Goal: Task Accomplishment & Management: Contribute content

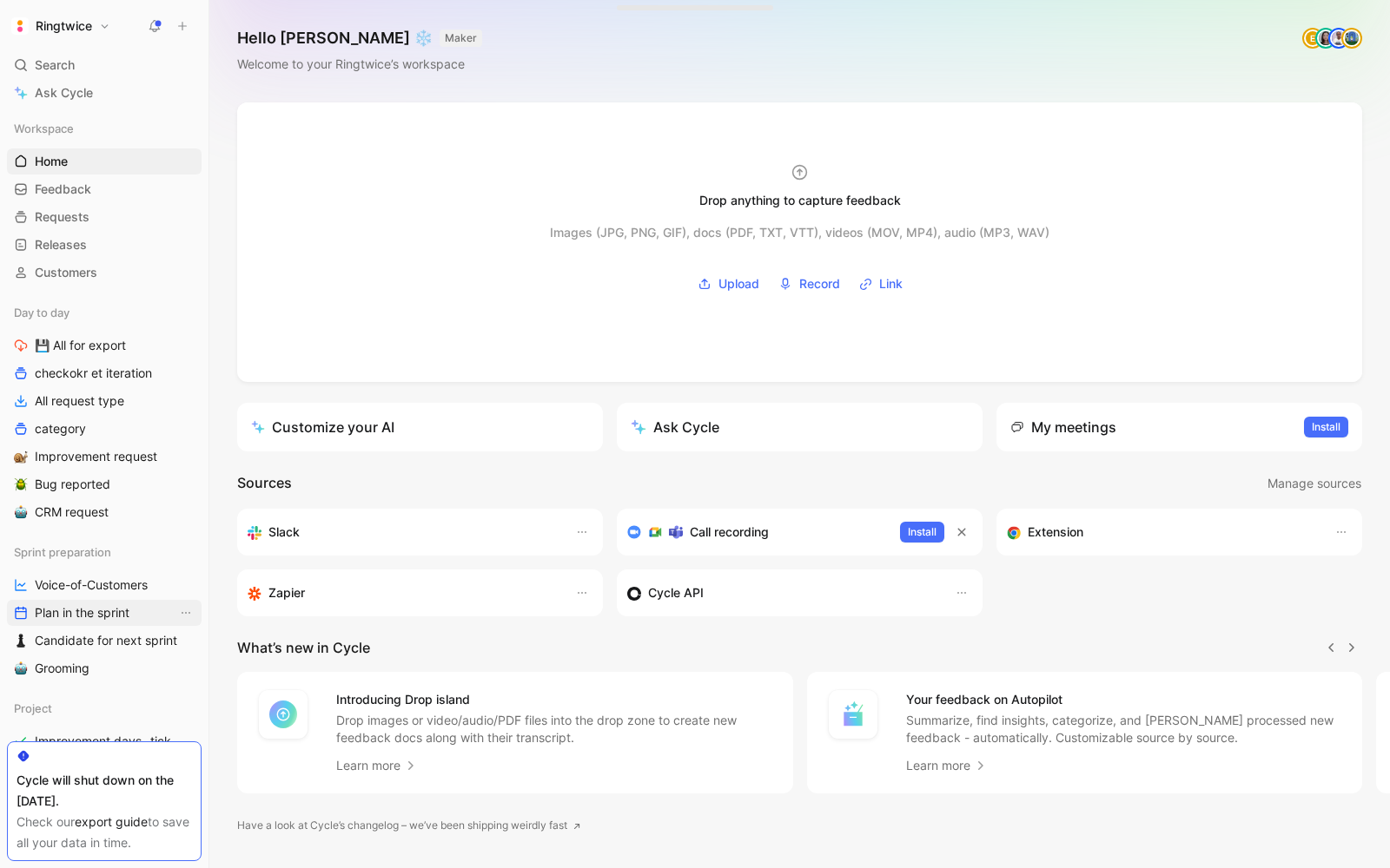
scroll to position [19, 0]
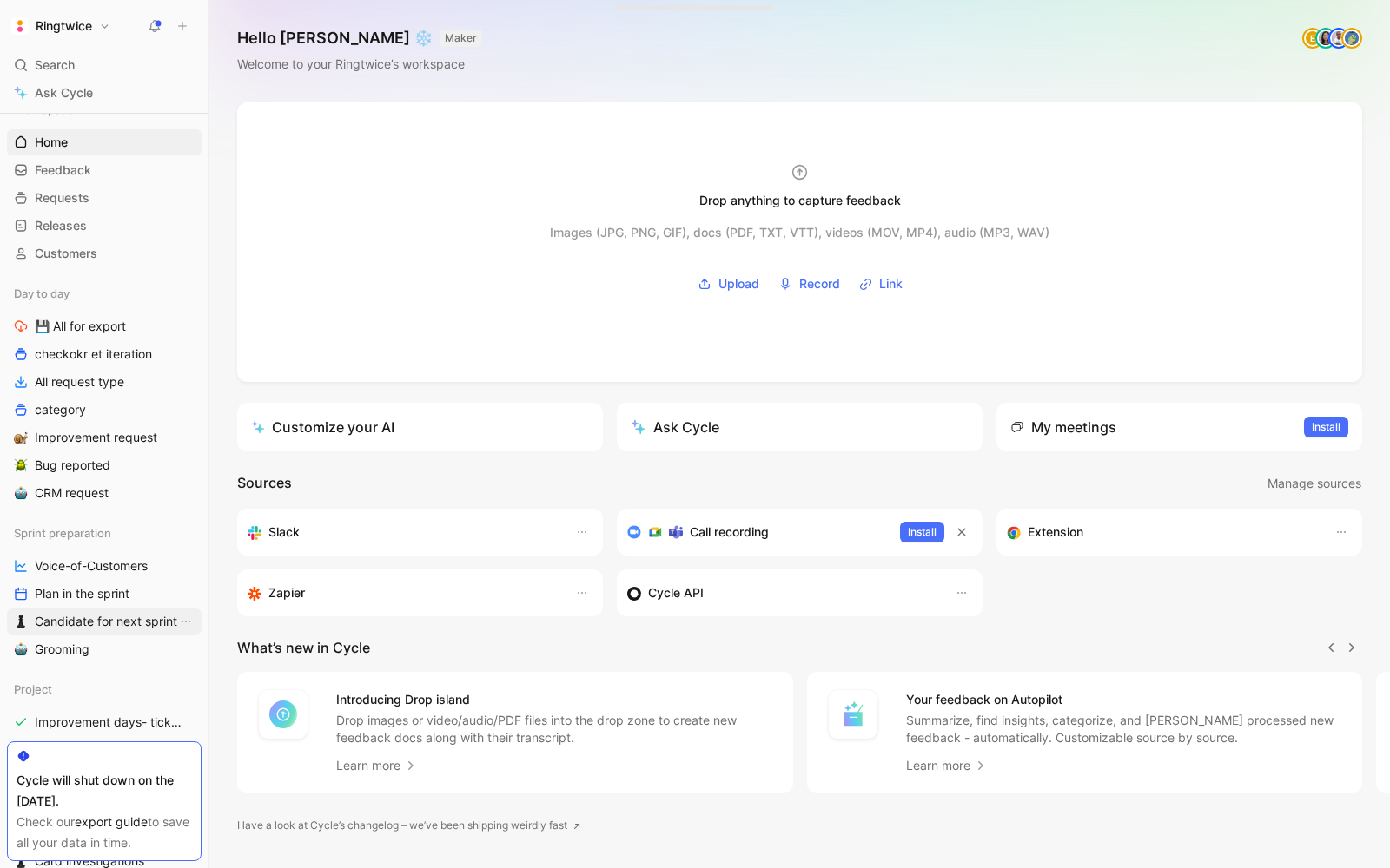
click at [60, 619] on span "Candidate for next sprint" at bounding box center [105, 621] width 142 height 17
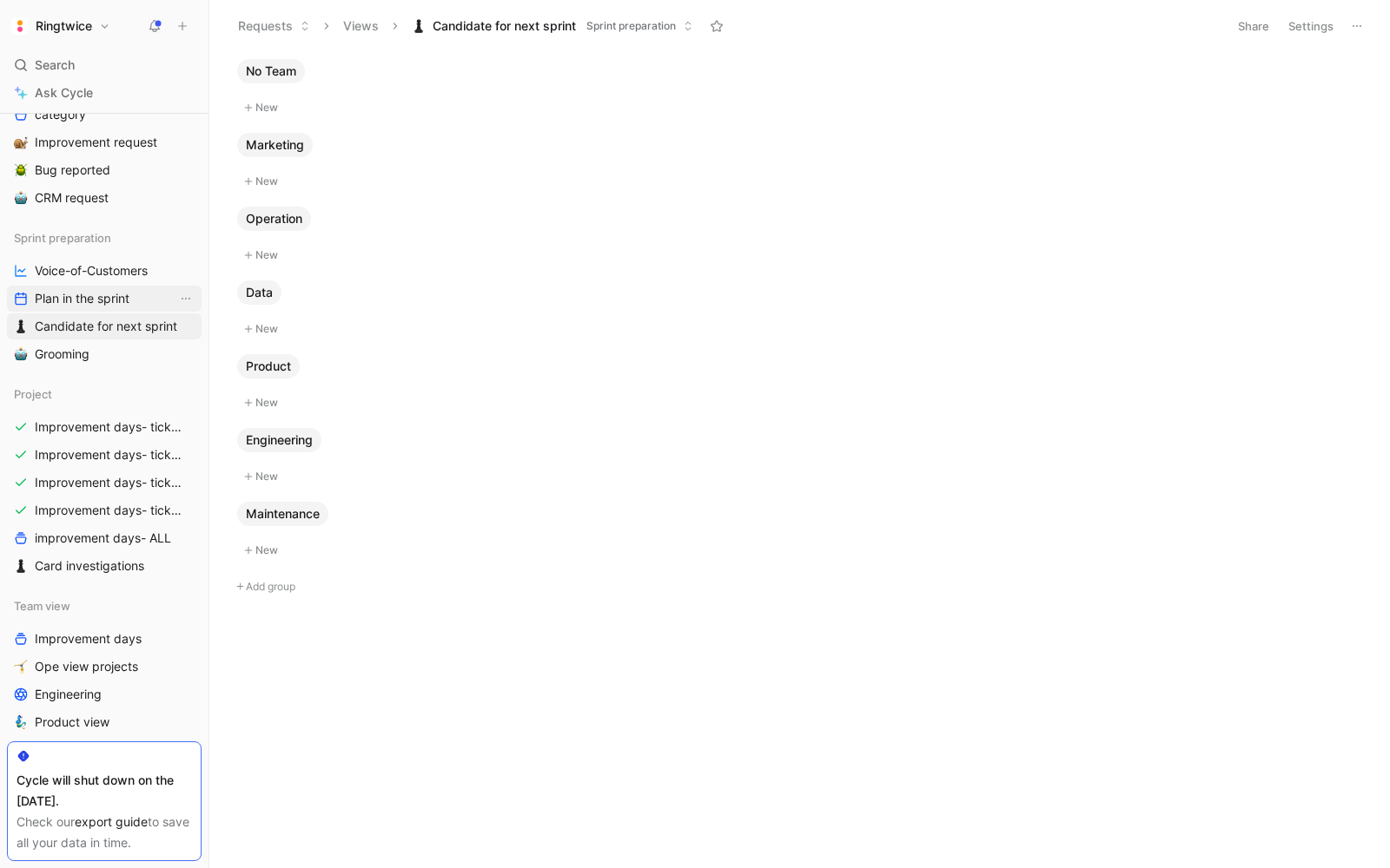
scroll to position [321, 0]
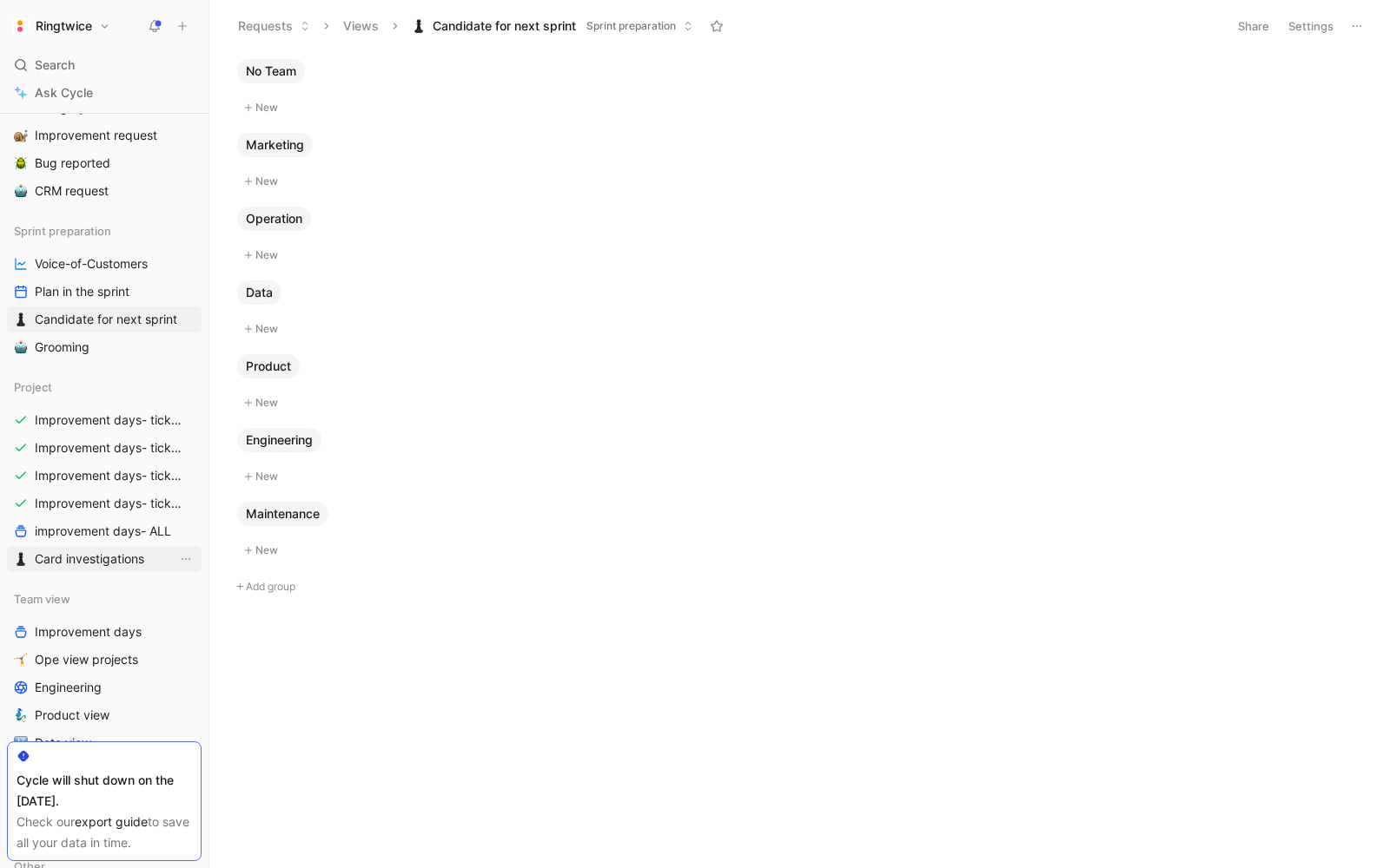
click at [108, 554] on span "Card investigations" at bounding box center [89, 559] width 109 height 17
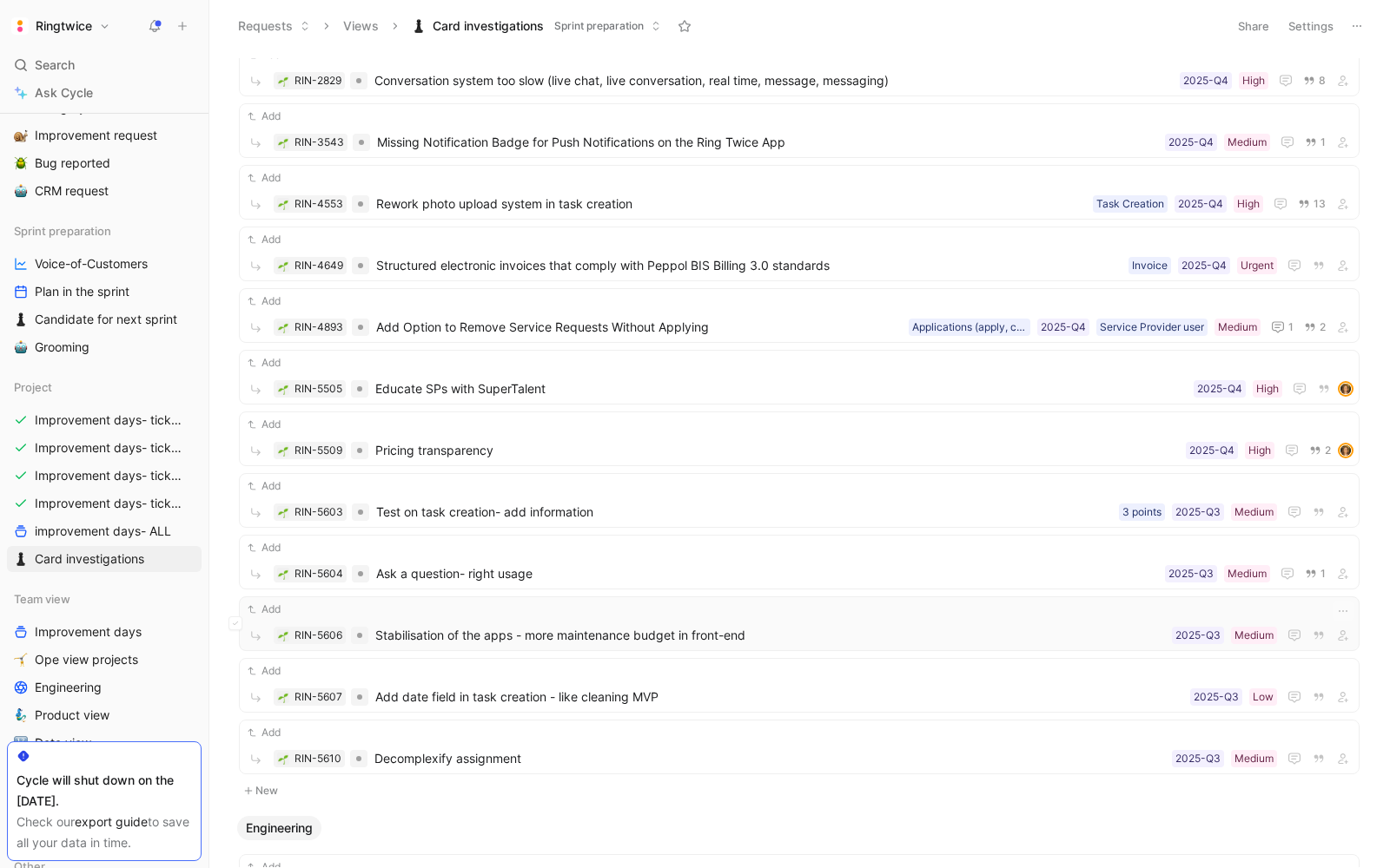
scroll to position [1173, 0]
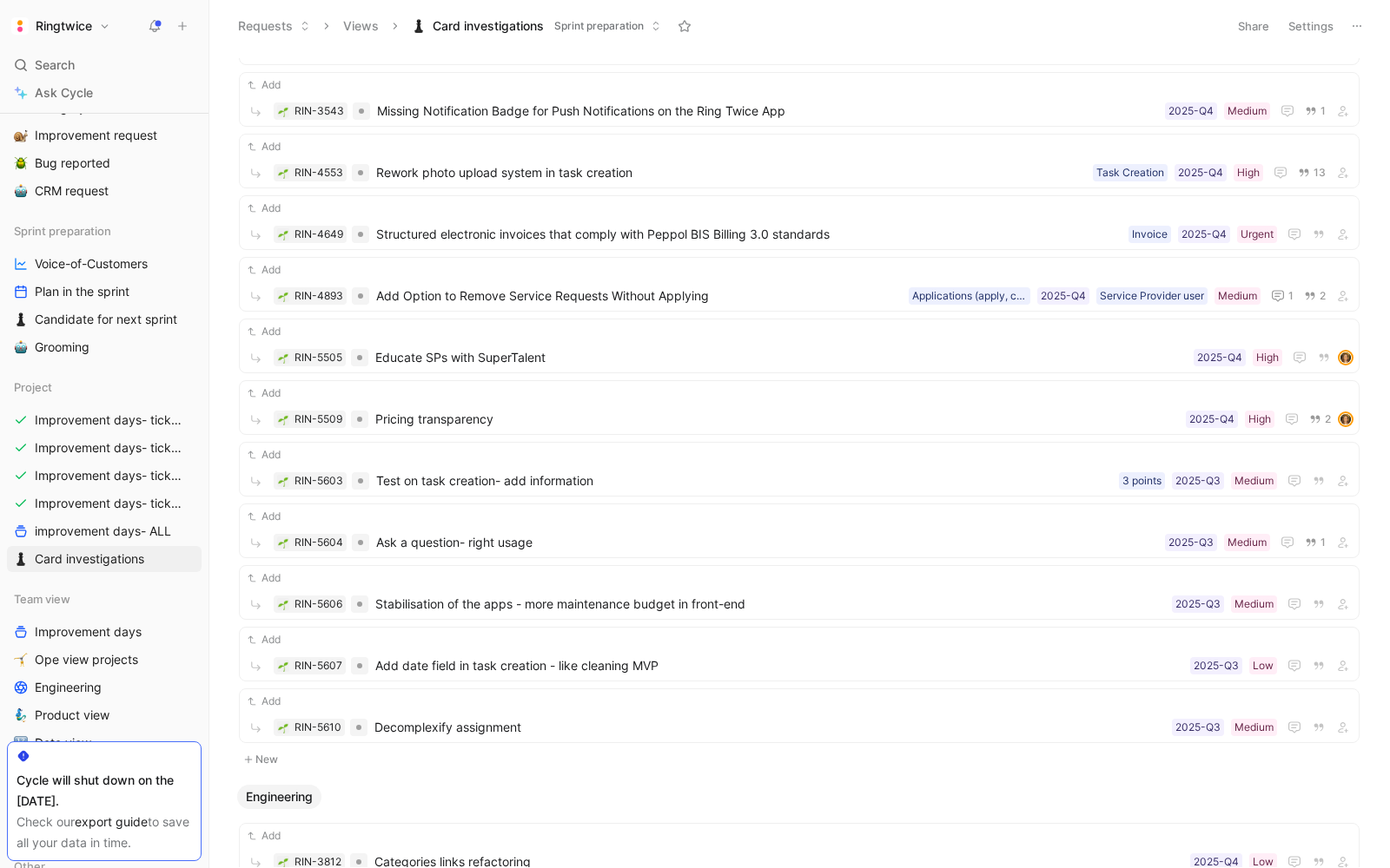
click at [272, 749] on button "New" at bounding box center [800, 760] width 1124 height 21
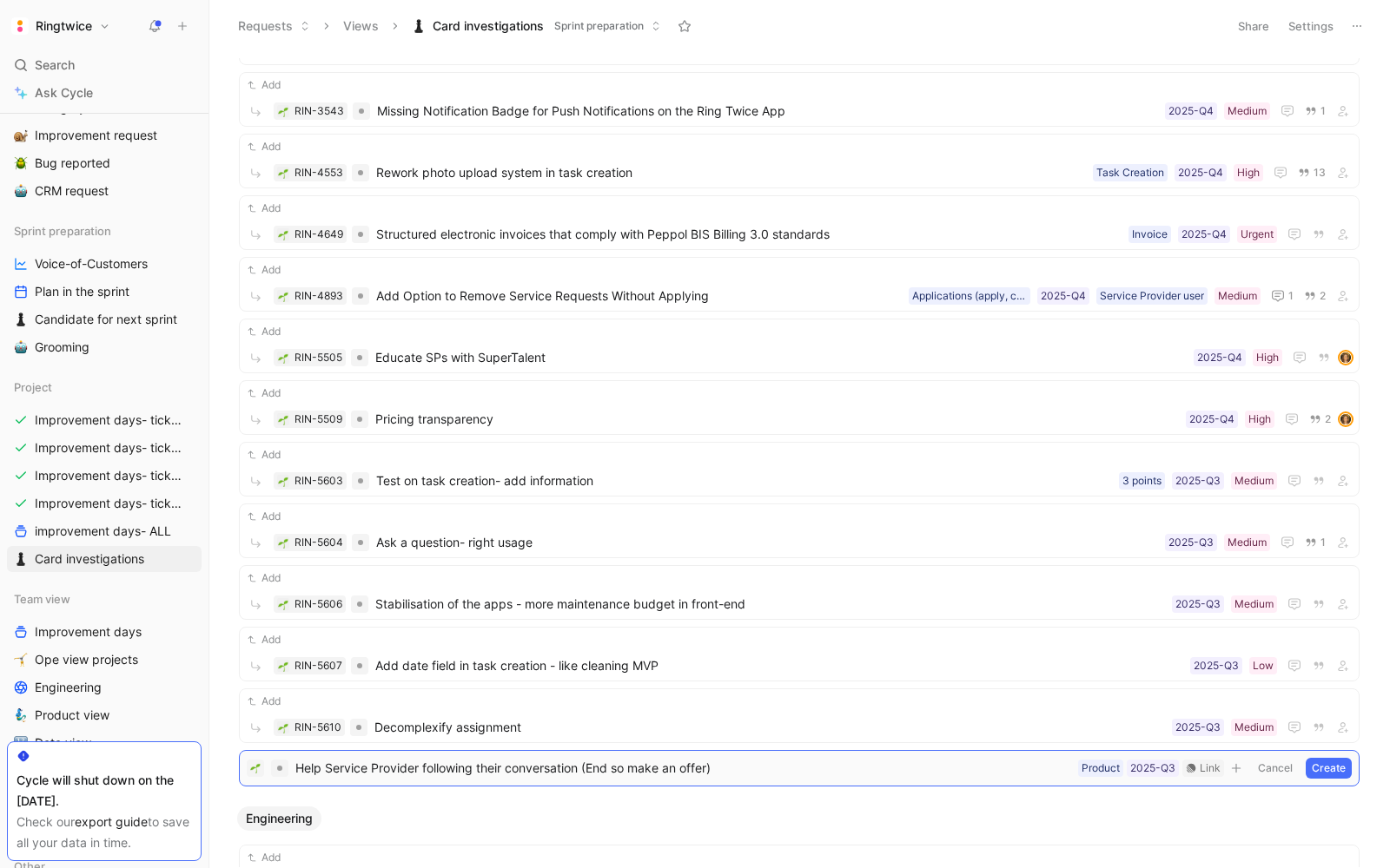
click at [420, 758] on span "Help Service Provider following their conversation (End so make an offer)" at bounding box center [684, 768] width 776 height 21
click at [671, 759] on span "Help Service Provider following their conversation (End so make an offer)" at bounding box center [684, 768] width 776 height 21
drag, startPoint x: 587, startPoint y: 757, endPoint x: 706, endPoint y: 749, distance: 119.3
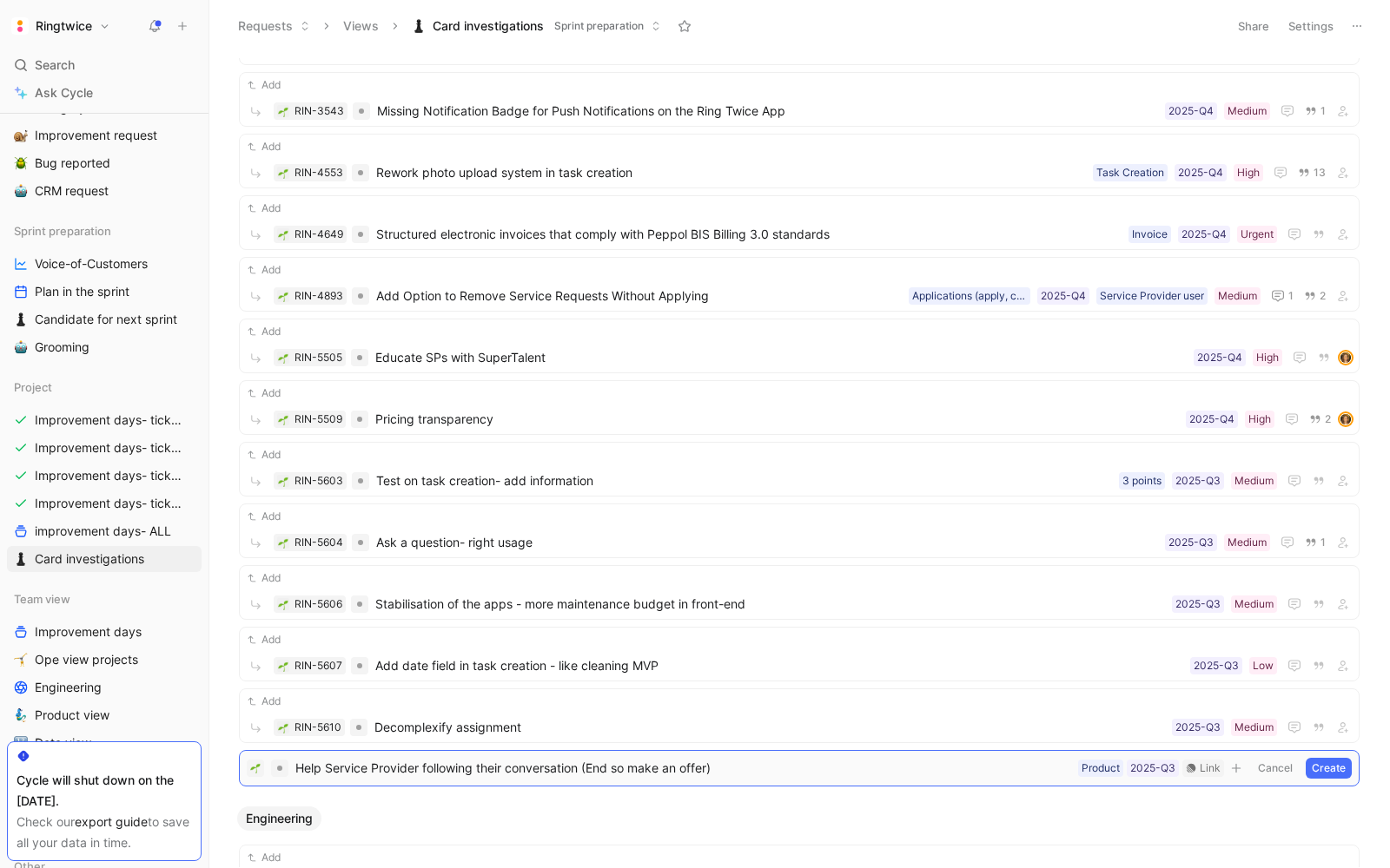
click at [706, 758] on span "Help Service Provider following their conversation (End so make an offer)" at bounding box center [684, 768] width 776 height 21
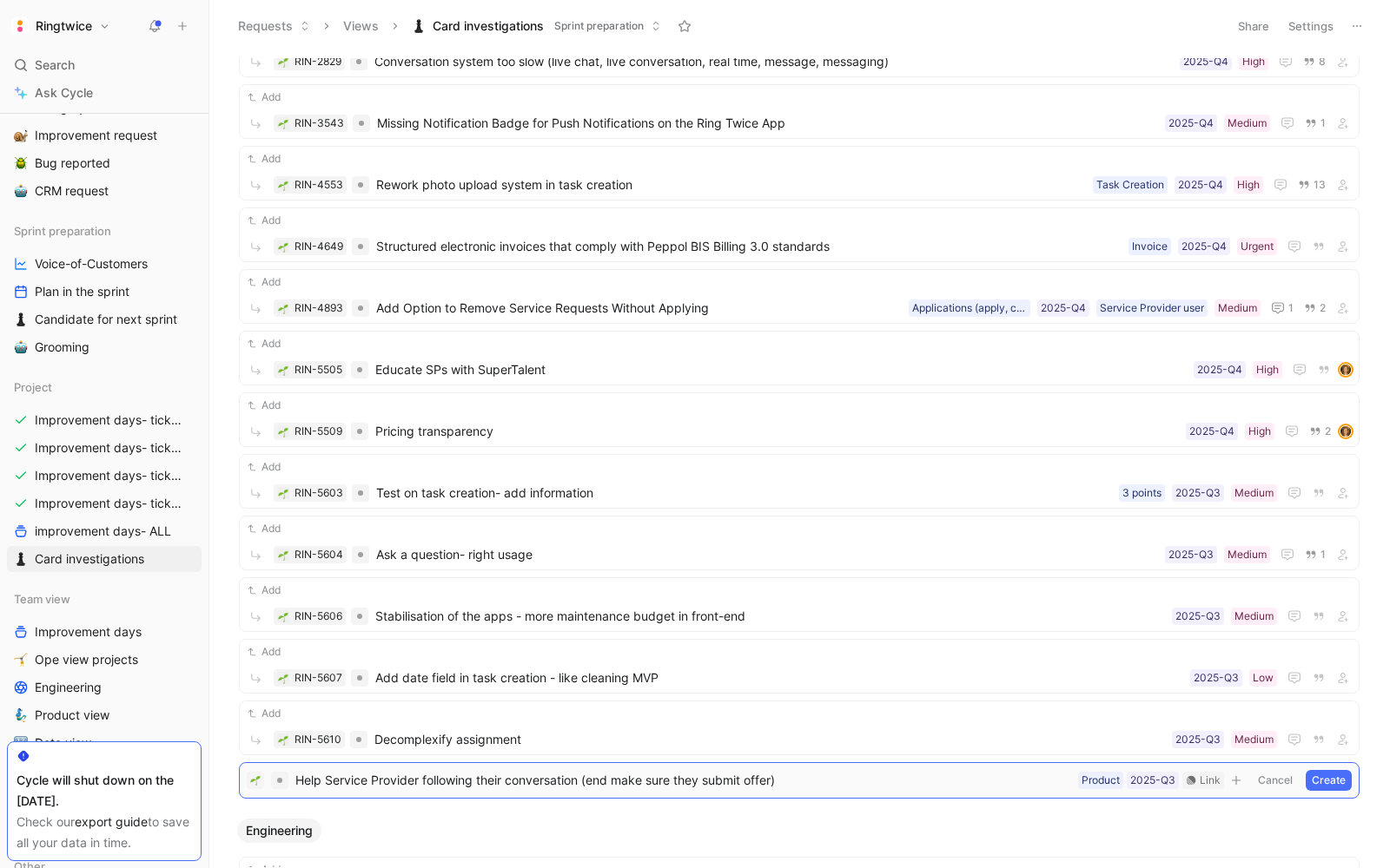
scroll to position [1196, 0]
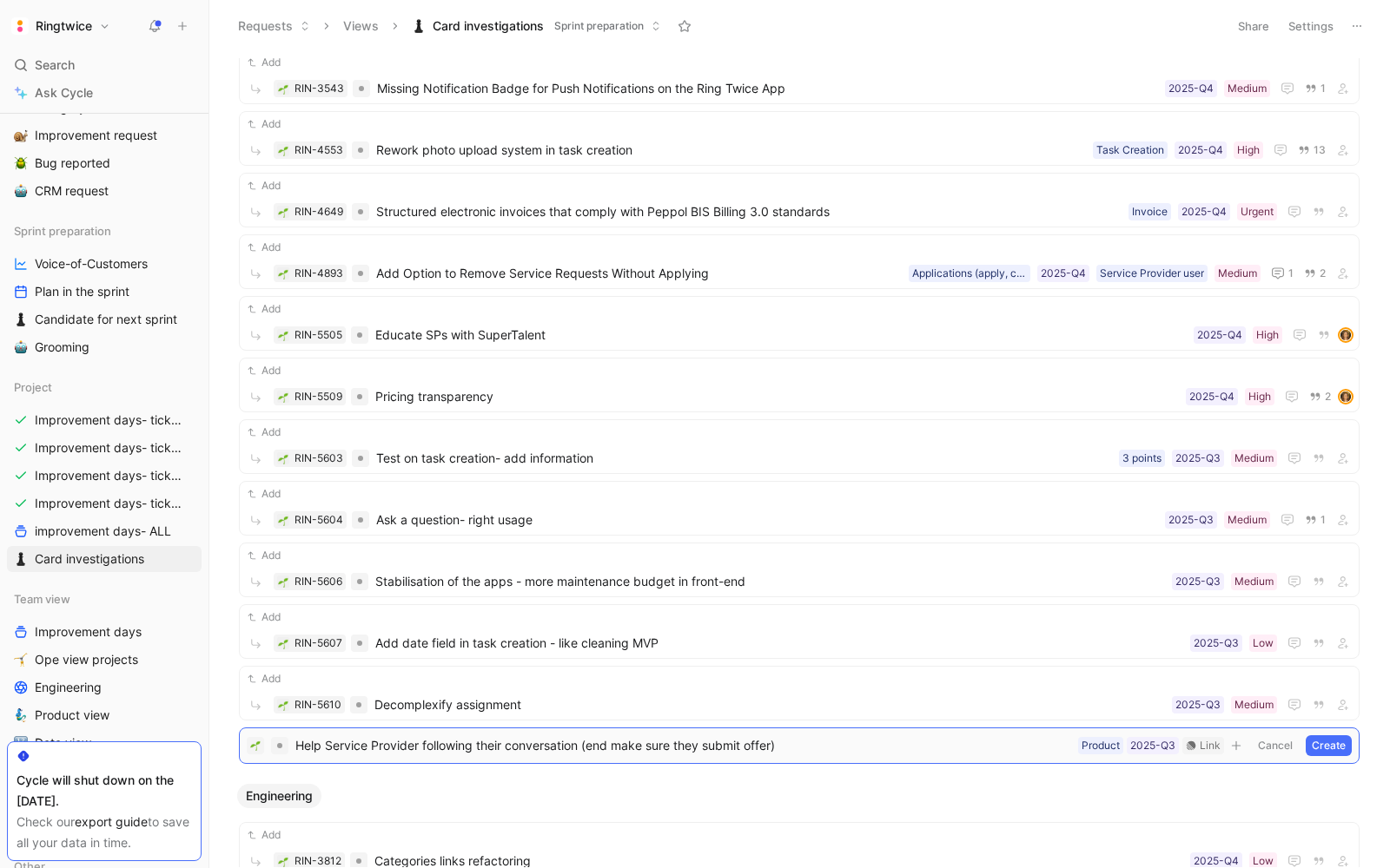
click at [1328, 735] on button "Create" at bounding box center [1328, 746] width 46 height 21
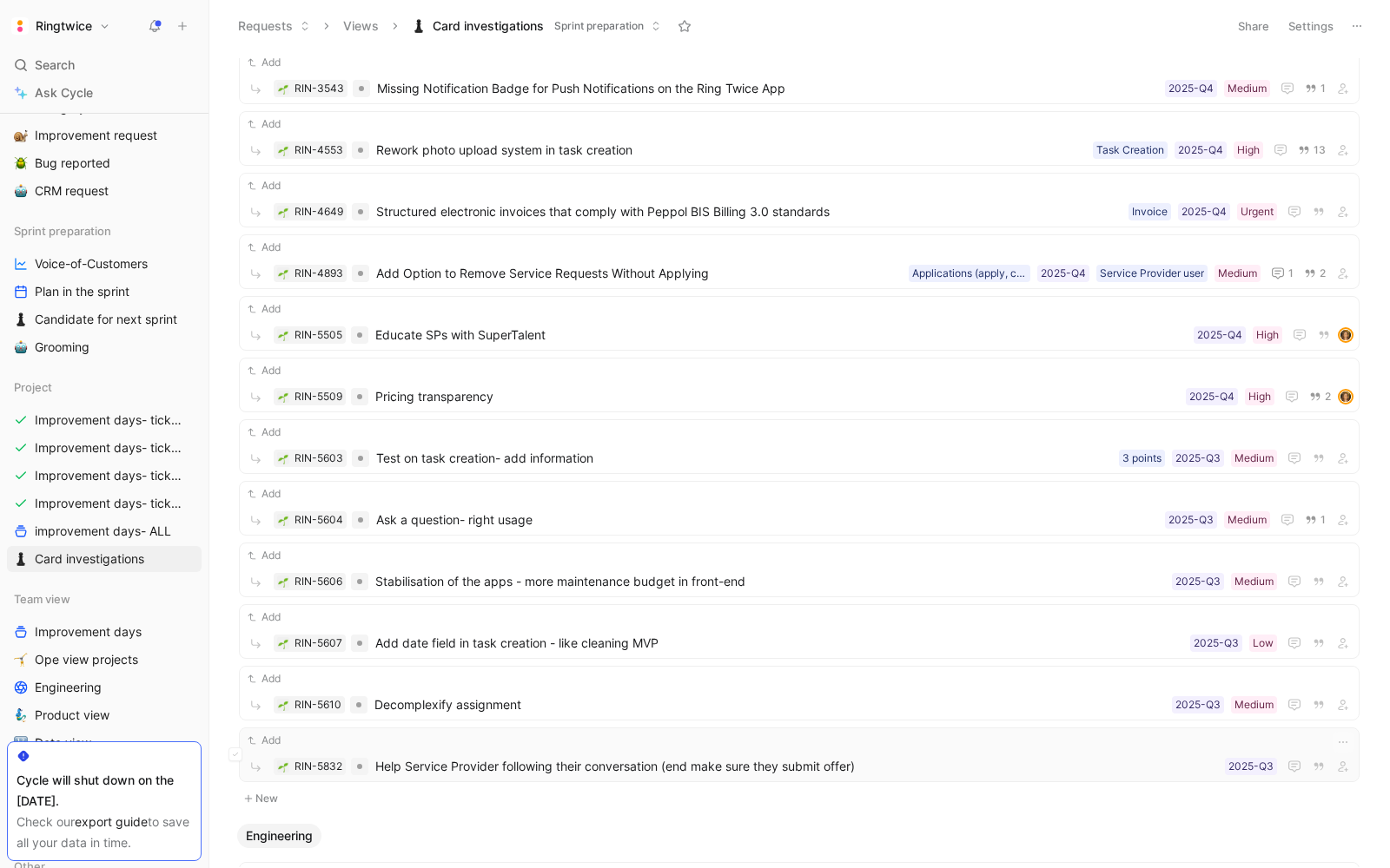
click at [677, 756] on span "Help Service Provider following their conversation (end make sure they submit o…" at bounding box center [796, 766] width 843 height 21
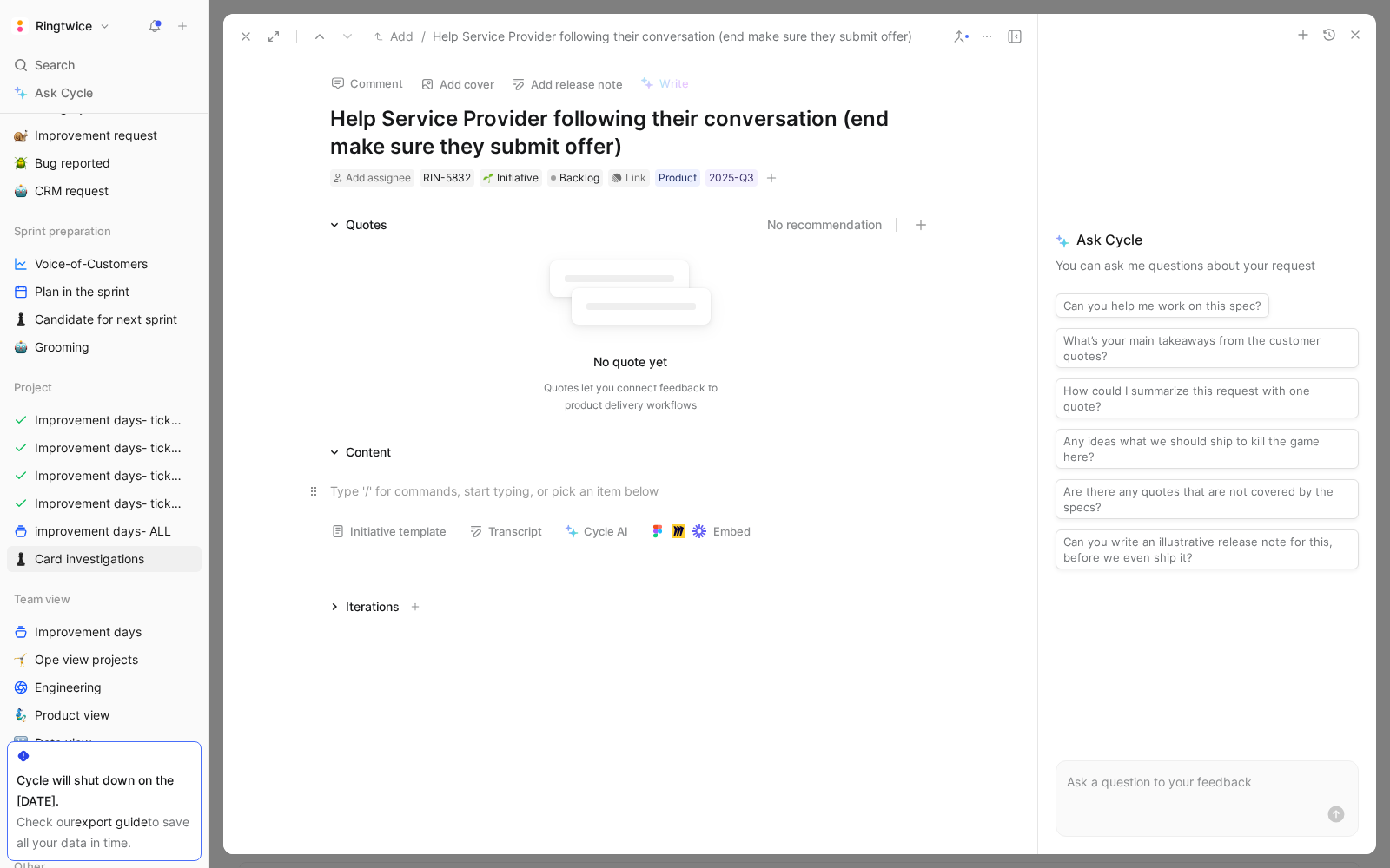
click at [363, 483] on div at bounding box center [630, 490] width 601 height 18
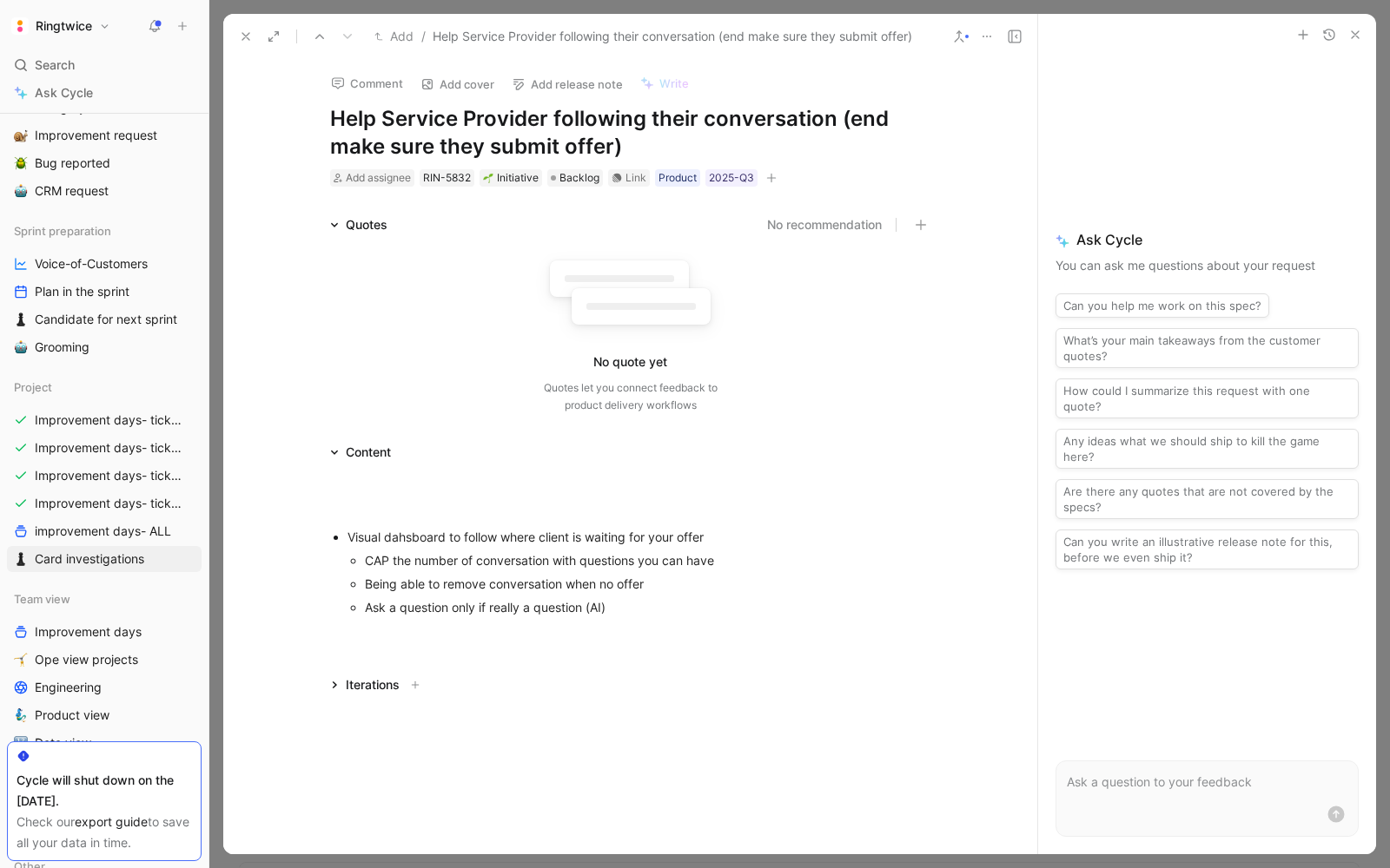
click at [345, 534] on ul "Visual dahsboard to follow where client is waiting for your offer CAP the numbe…" at bounding box center [630, 572] width 667 height 94
click at [483, 535] on div "Visual dahsboard to follow where client is waiting for your offer" at bounding box center [630, 539] width 601 height 18
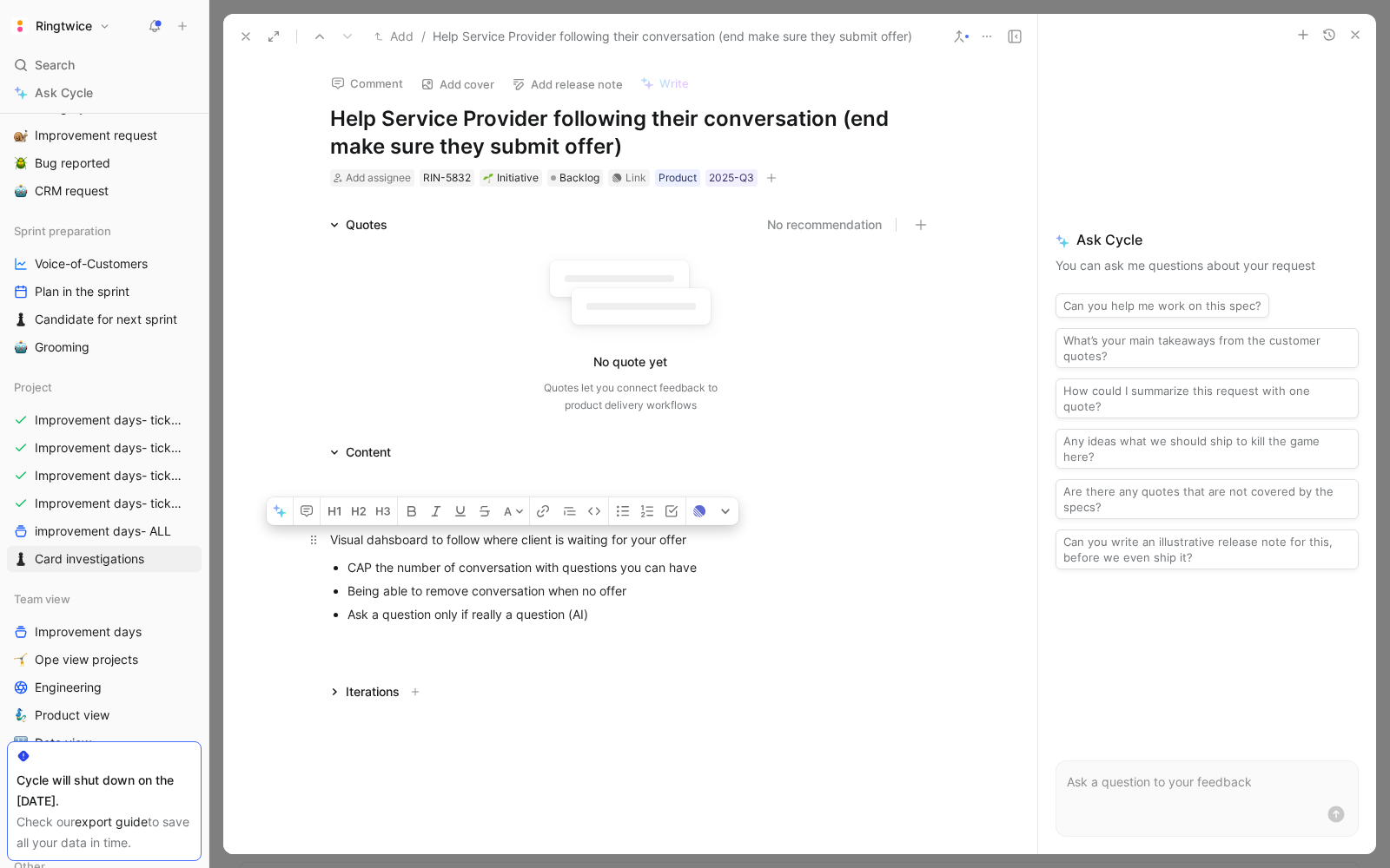
click at [483, 535] on div "Visual dahsboard to follow where client is waiting for your offer" at bounding box center [630, 539] width 601 height 18
click at [374, 511] on button "button" at bounding box center [366, 512] width 24 height 28
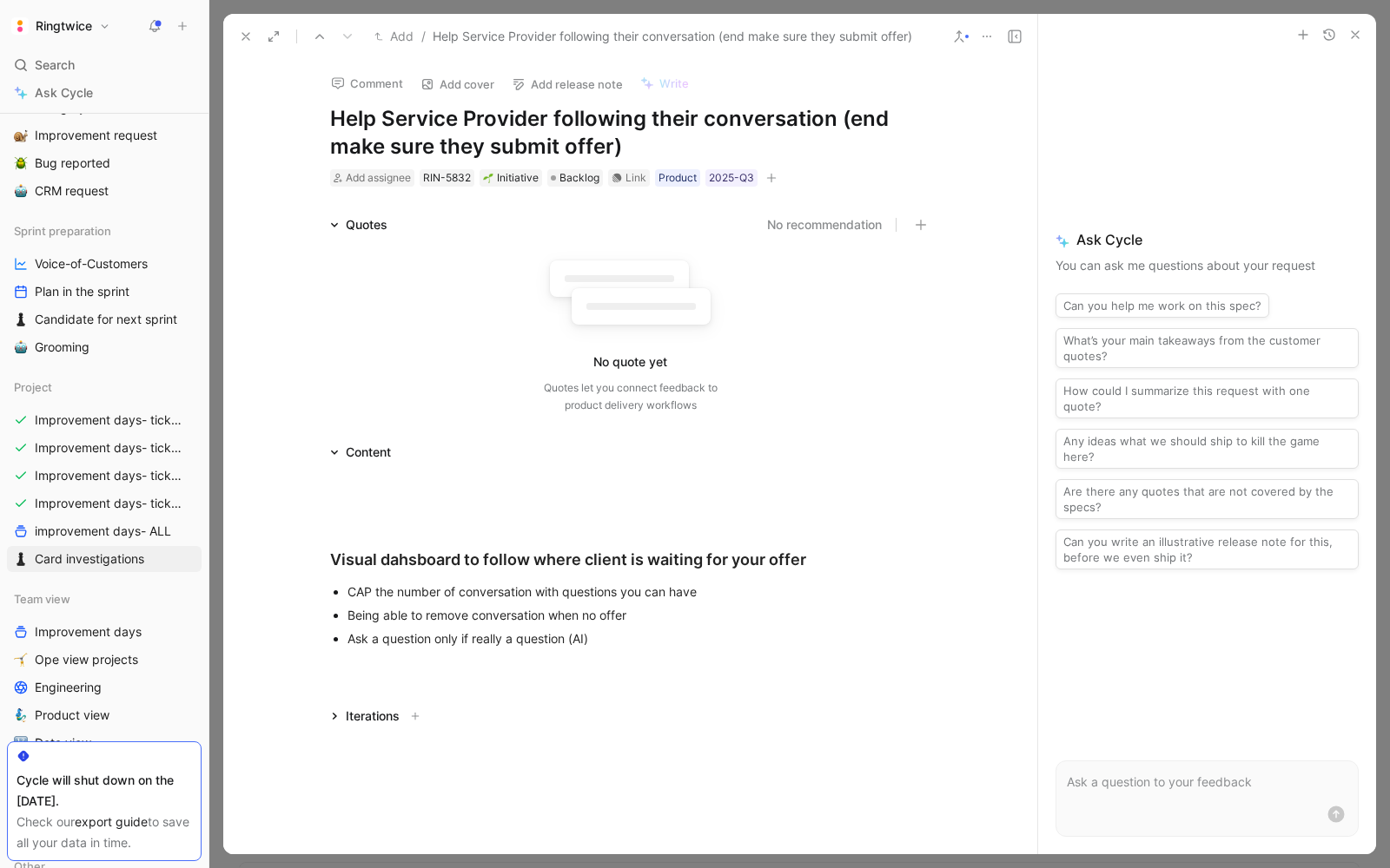
click at [376, 638] on div "Ask a question only if really a question (AI)" at bounding box center [639, 638] width 584 height 18
click at [624, 639] on div "Ask a question only if really a question (AI)" at bounding box center [639, 638] width 584 height 18
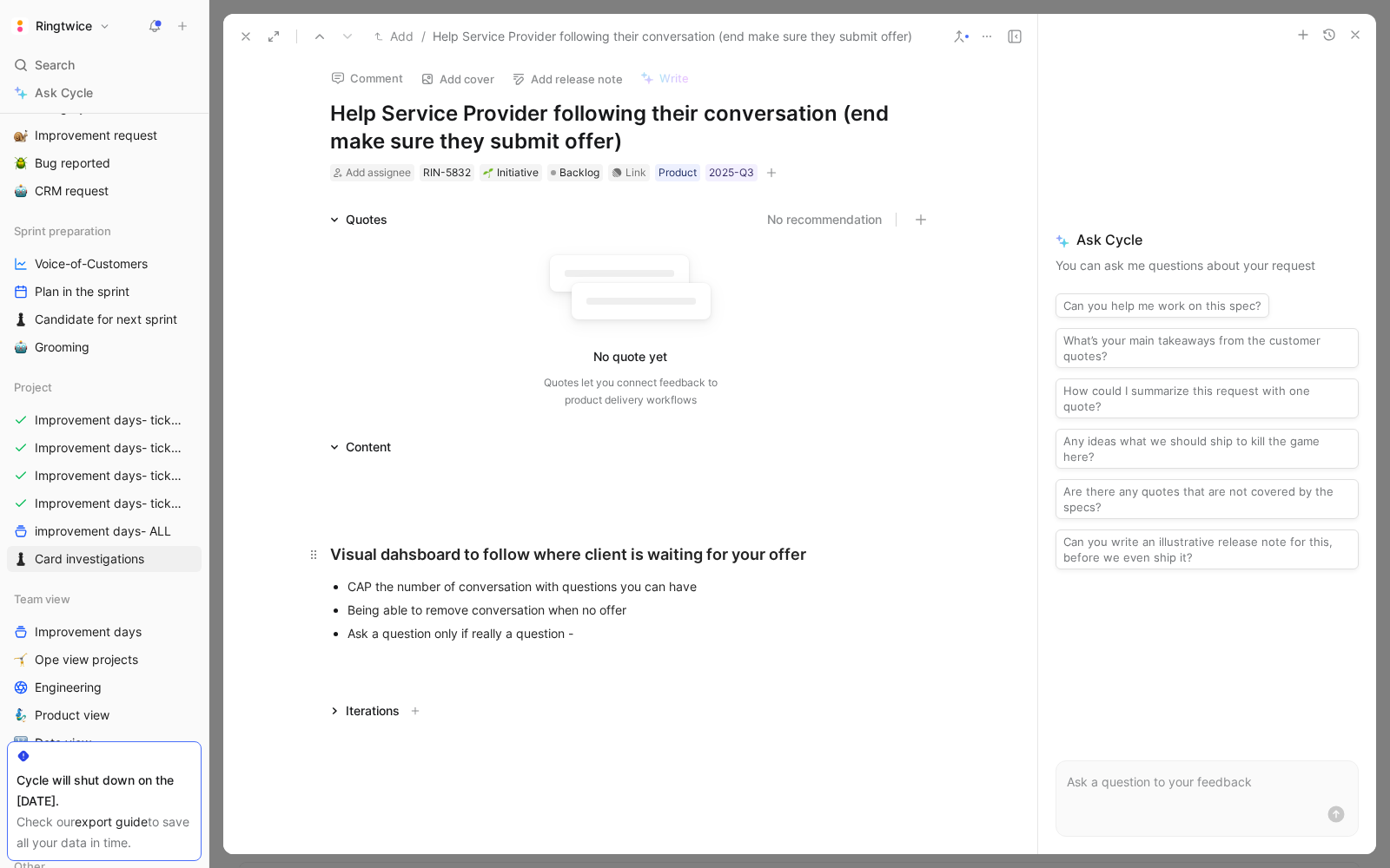
click at [332, 557] on div "Visual dahsboard to follow where client is waiting for your offer" at bounding box center [630, 554] width 601 height 24
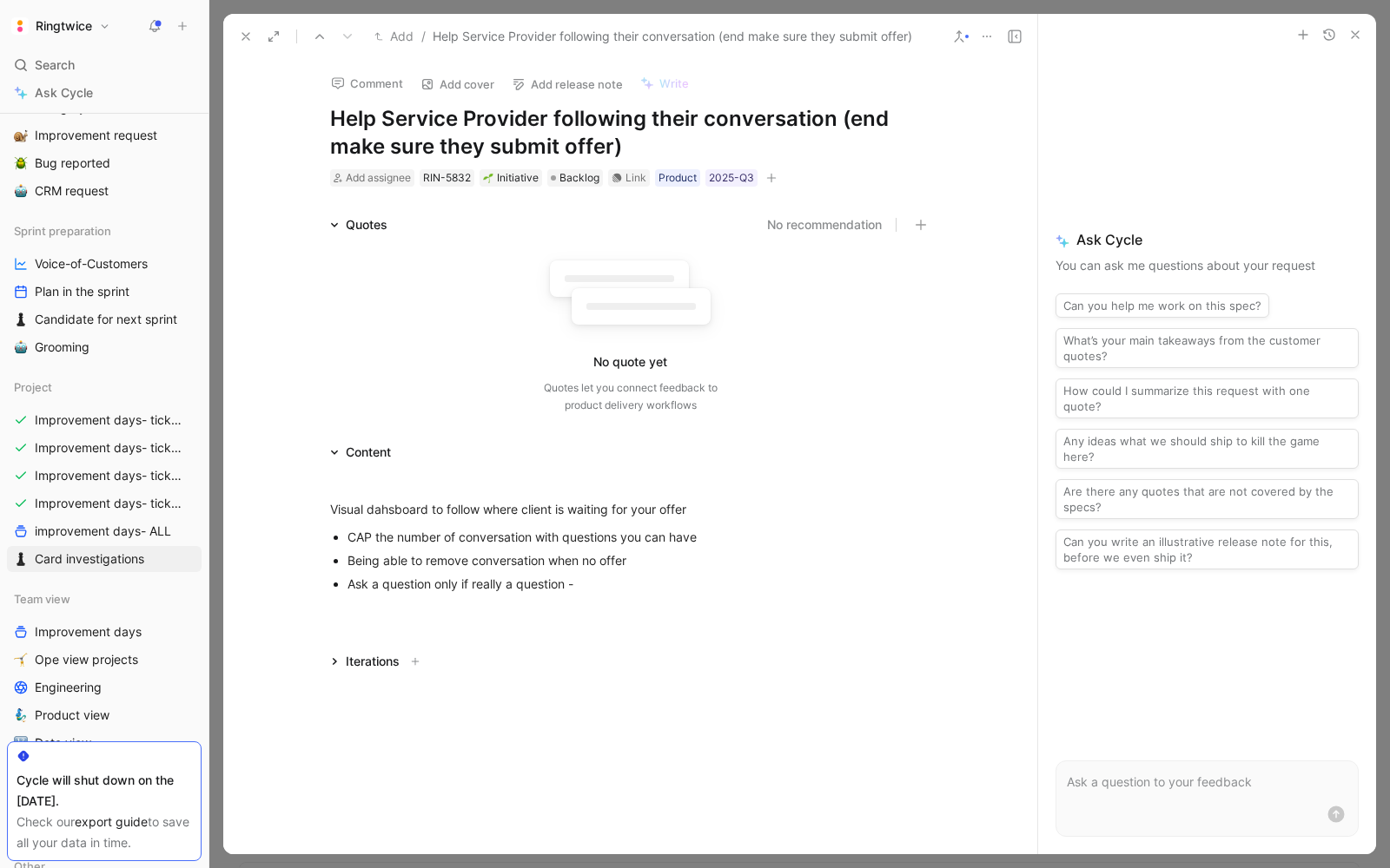
scroll to position [0, 0]
click at [621, 569] on div "Ask a question only if really a question -" at bounding box center [639, 560] width 584 height 18
click at [362, 484] on div "Visual dahsboard to follow where client is waiting for your offer" at bounding box center [639, 488] width 584 height 18
click at [343, 485] on ul "Visual dahsboard to follow where client is waiting for your offer" at bounding box center [630, 488] width 667 height 24
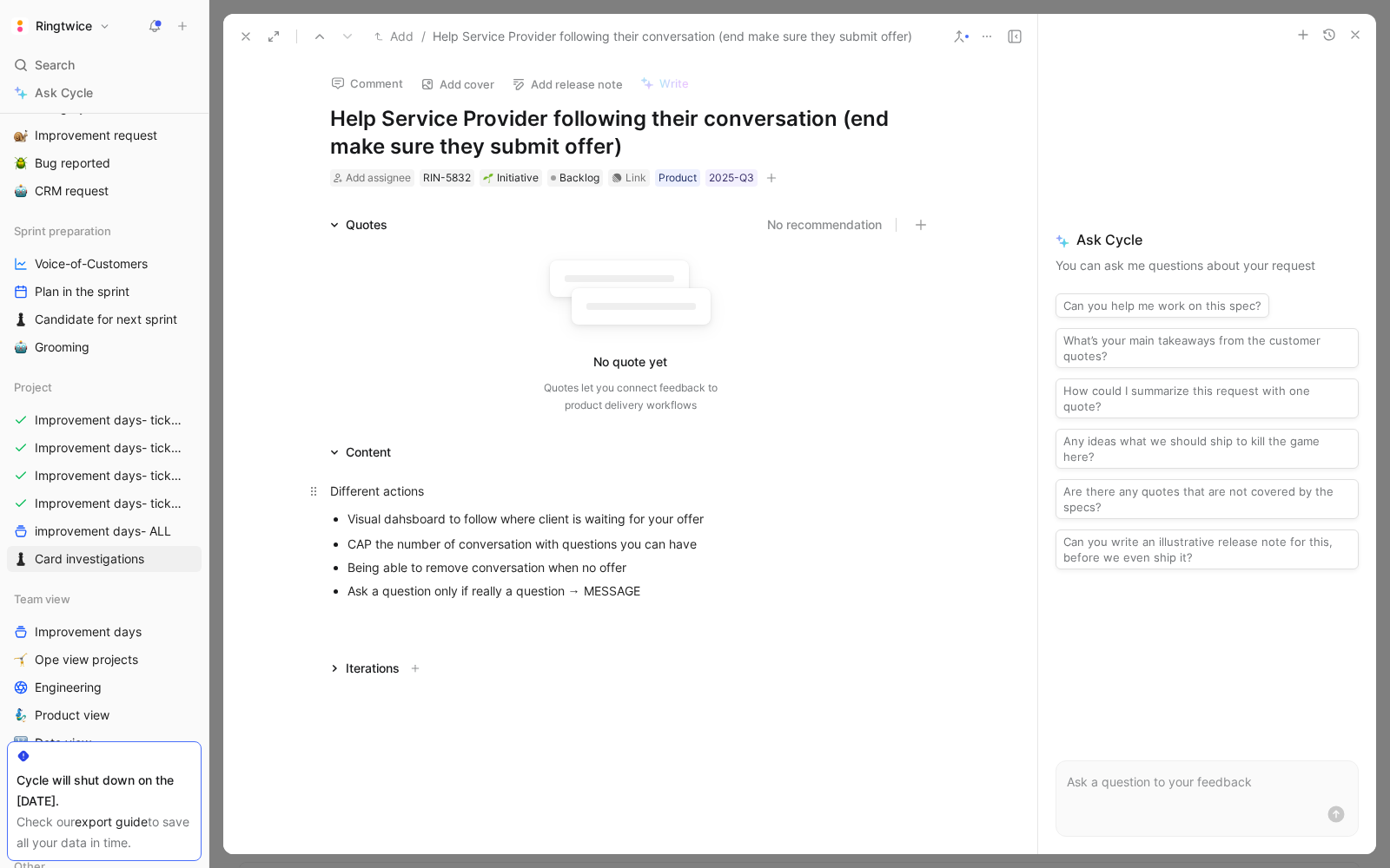
click at [343, 489] on div "Different actions" at bounding box center [630, 490] width 601 height 18
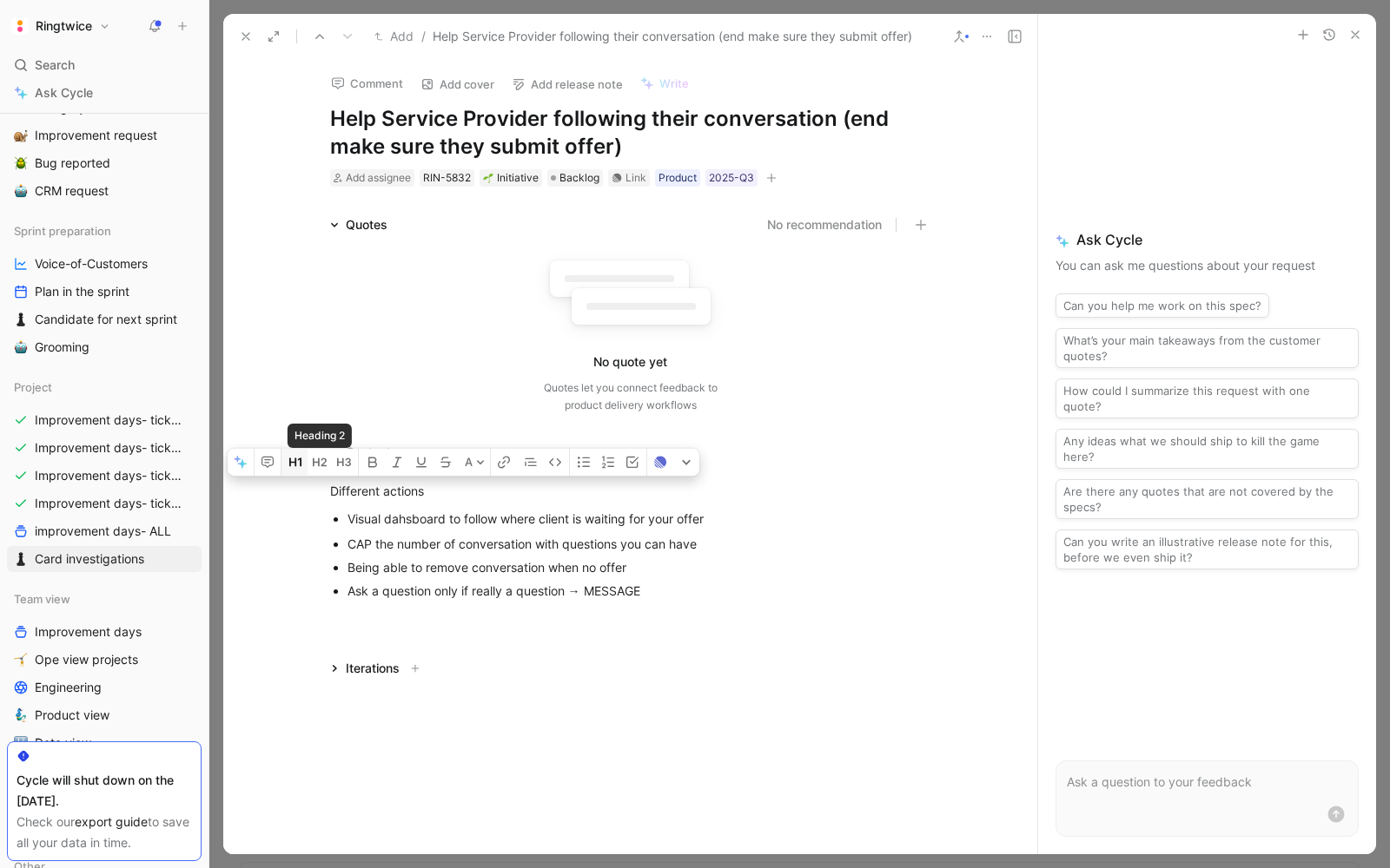
click at [297, 466] on icon "button" at bounding box center [295, 462] width 14 height 14
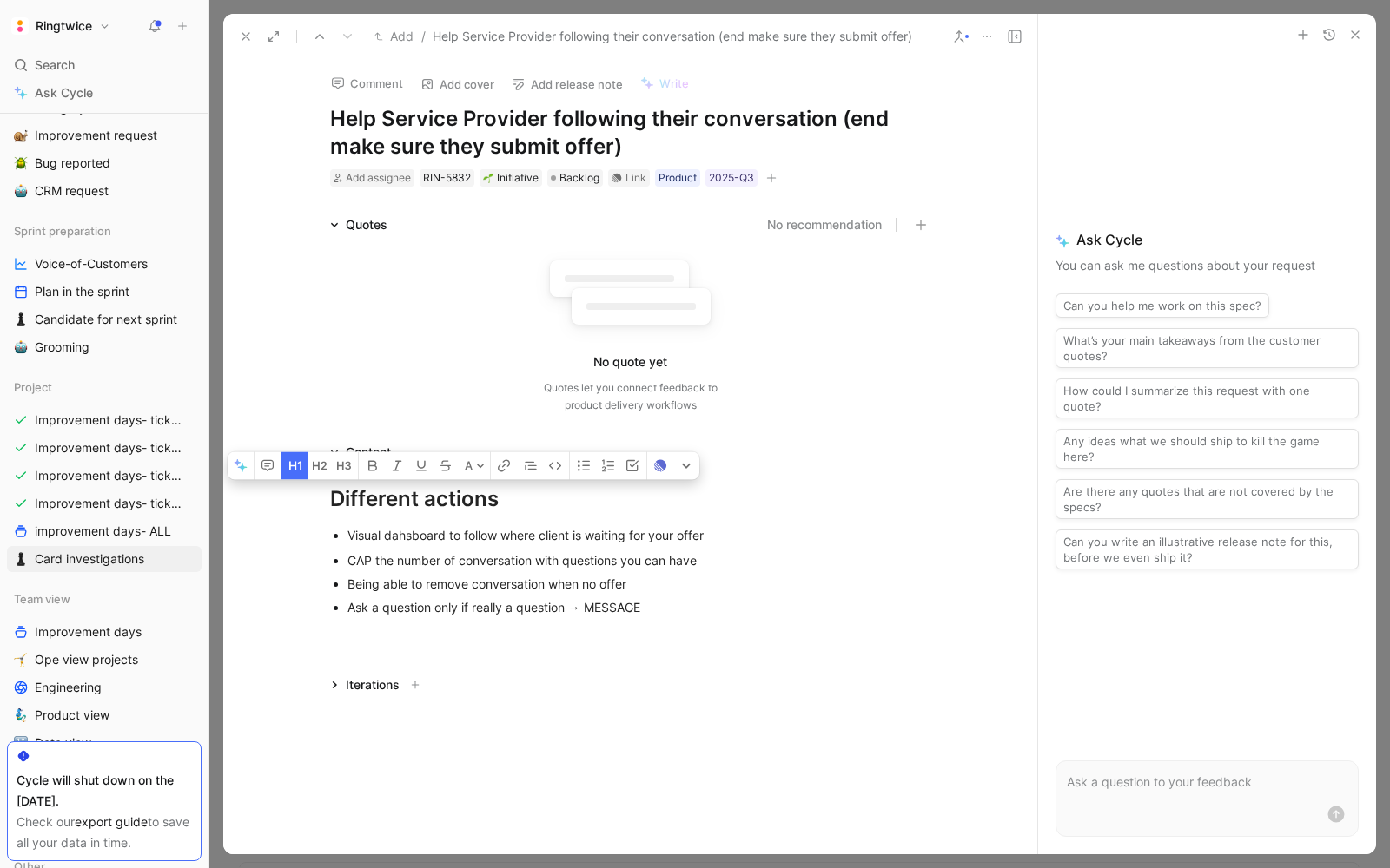
click at [249, 42] on icon at bounding box center [246, 36] width 14 height 14
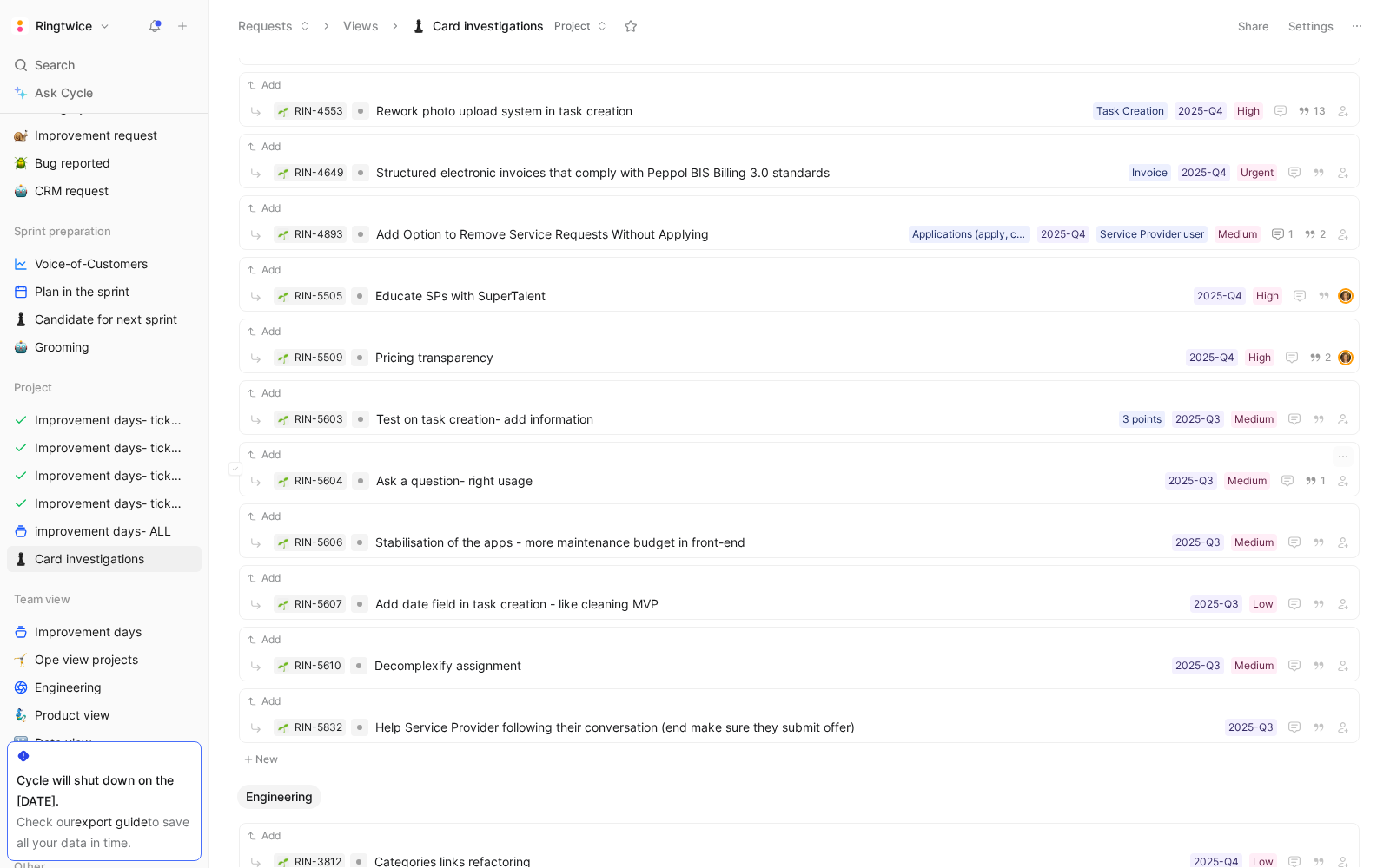
scroll to position [1269, 0]
